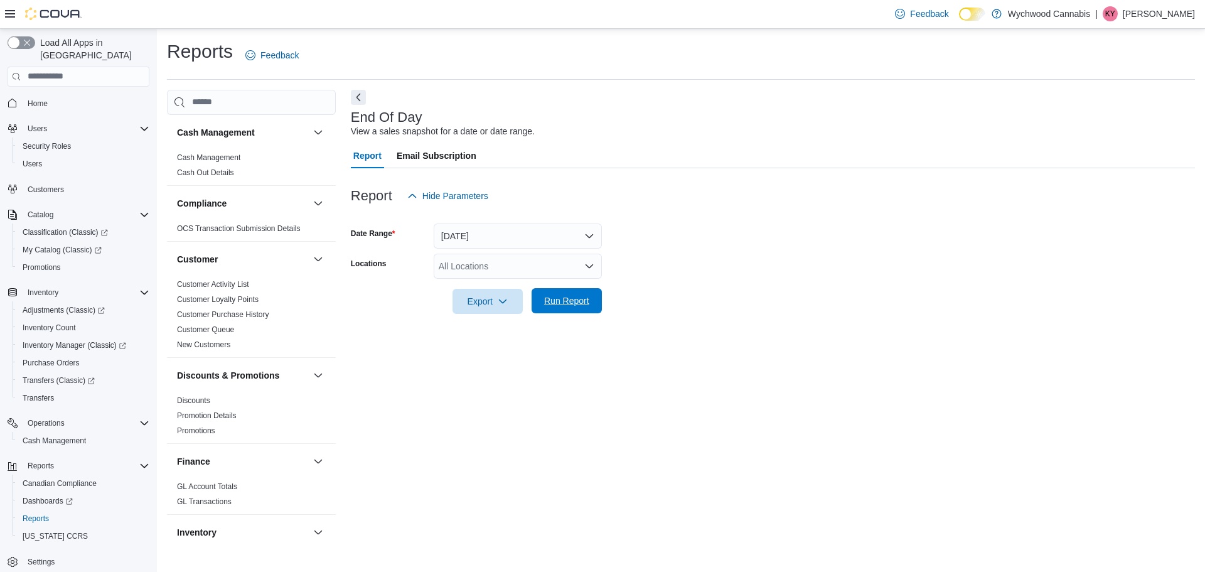
click at [560, 294] on span "Run Report" at bounding box center [566, 300] width 55 height 25
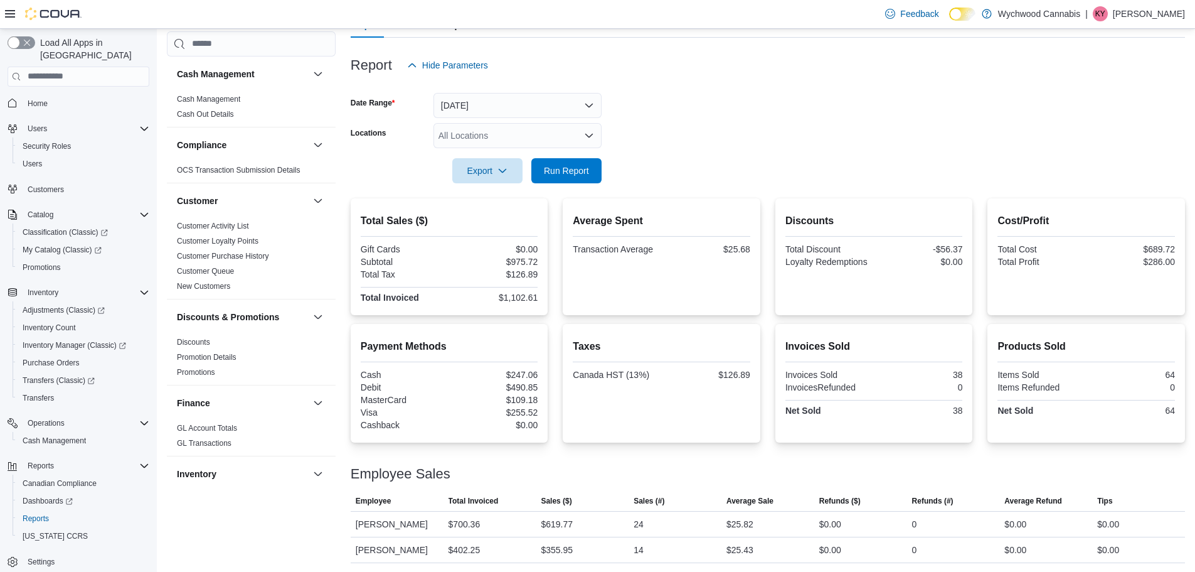
scroll to position [132, 0]
